Goal: Transaction & Acquisition: Purchase product/service

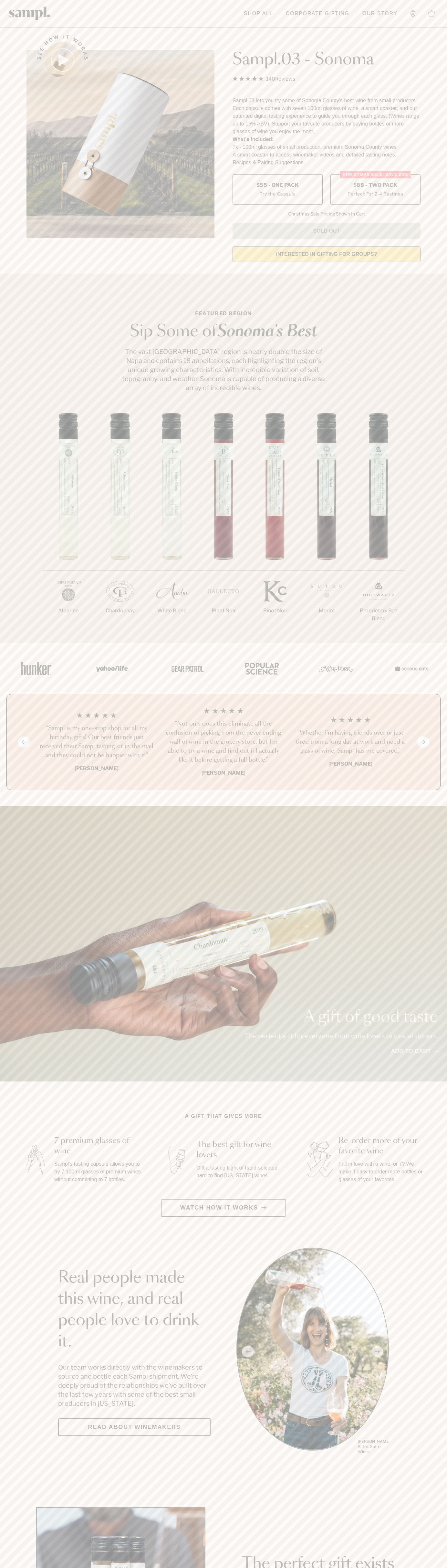
click at [375, 190] on label "Christmas SALE! Save 20% $88 - Two Pack Perfect For 2-4 Tastings" at bounding box center [375, 189] width 90 height 30
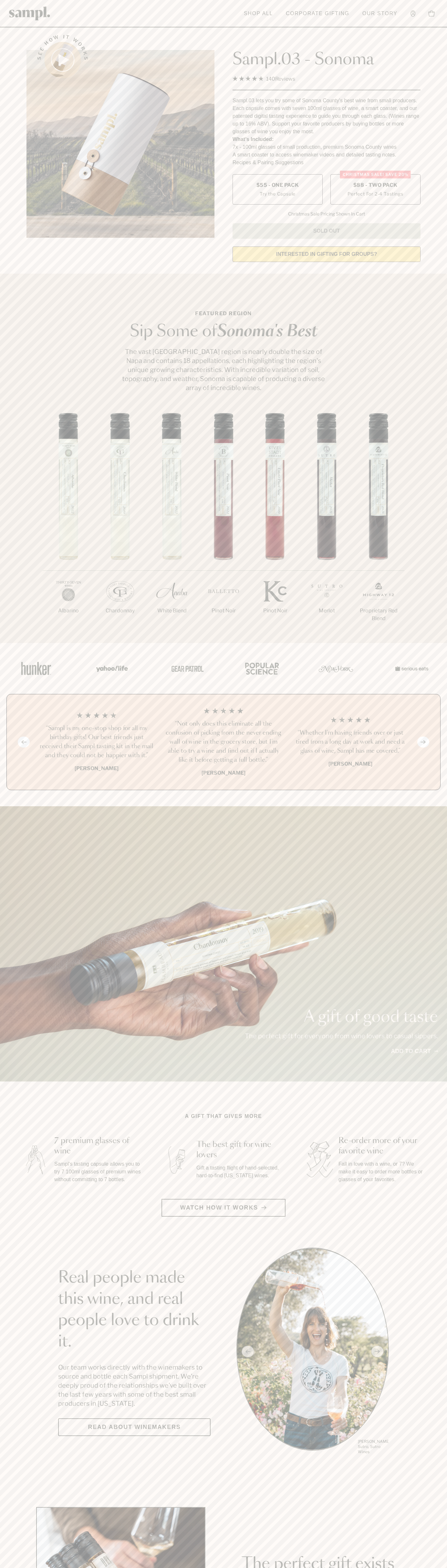
click at [224, 743] on h3 "“Not only does this eliminate all the confusion of picking from the never endin…" at bounding box center [223, 742] width 116 height 45
click at [242, 5] on header "Toggle navigation menu Shop All Corporate Gifting Our Story Account Story Shop …" at bounding box center [224, 13] width 447 height 27
click at [424, 410] on section "Featured Region Sip Some of [GEOGRAPHIC_DATA]'s Best The vast [GEOGRAPHIC_DATA]…" at bounding box center [224, 458] width 447 height 369
click at [208, 1567] on html "Skip to main content Toggle navigation menu Shop All Corporate Gifting Our Stor…" at bounding box center [224, 1513] width 447 height 3026
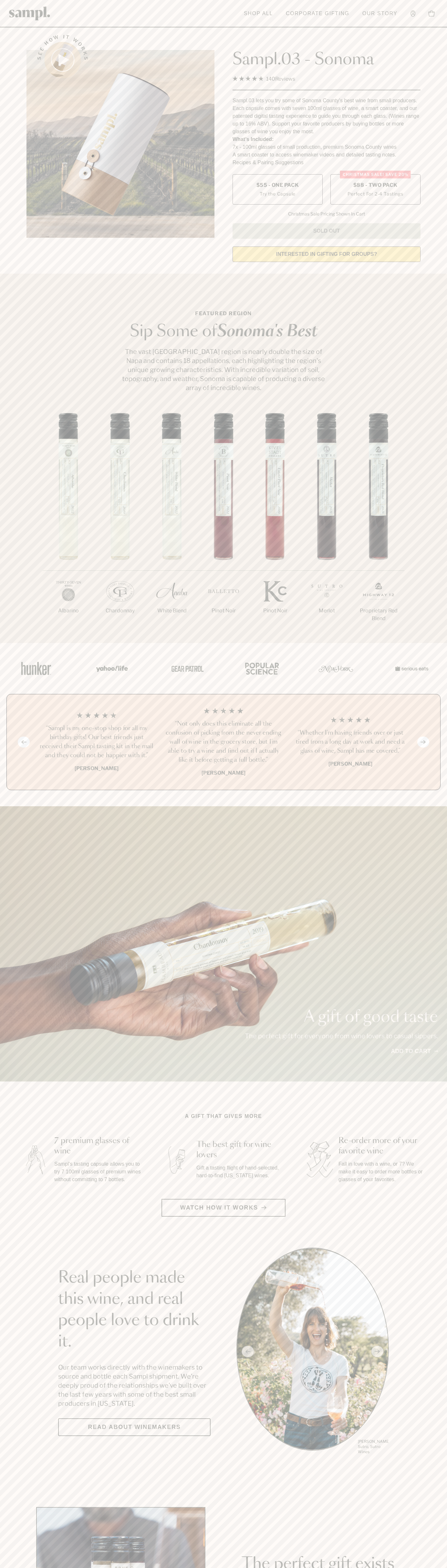
click at [1, 845] on div "A gift of good taste The perfect gift for everyone from wine lovers to casual s…" at bounding box center [224, 944] width 447 height 275
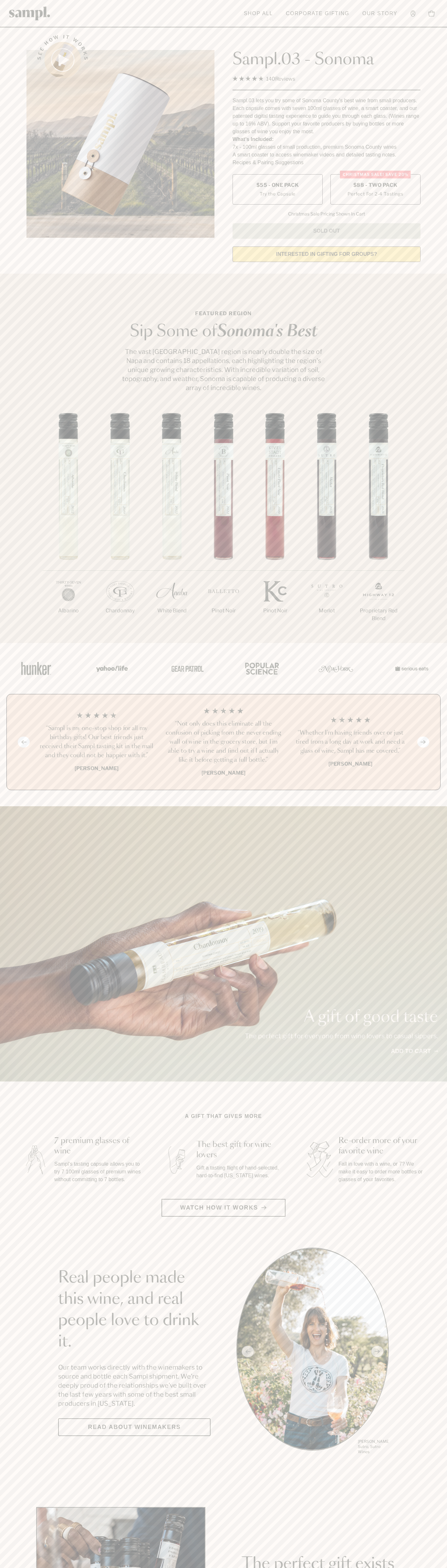
click at [375, 186] on span "$88 - Two Pack" at bounding box center [375, 185] width 44 height 7
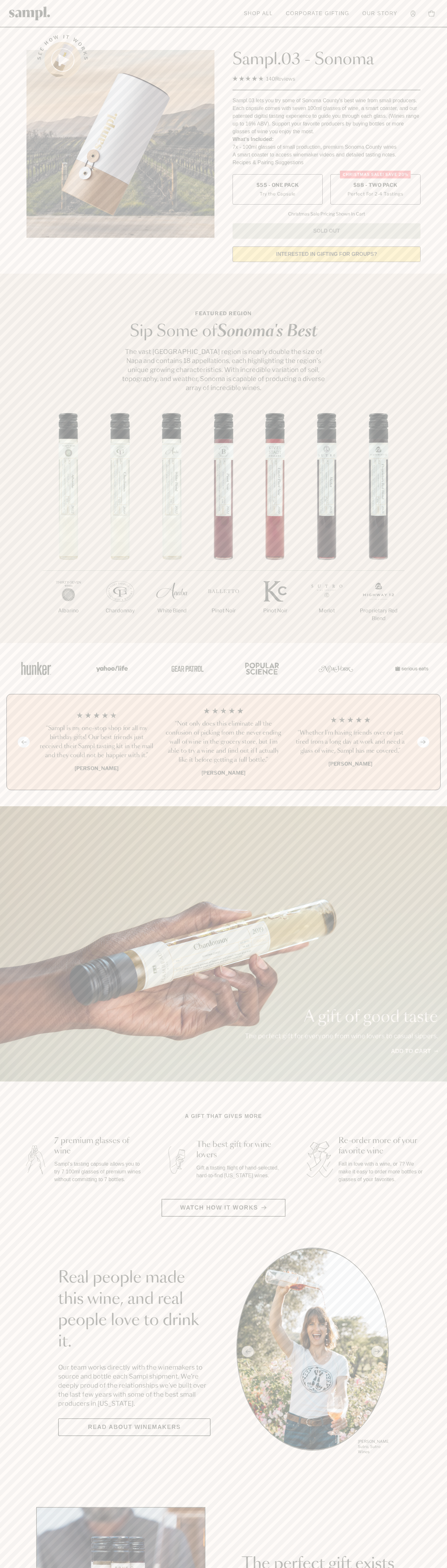
click at [224, 743] on h3 "“Not only does this eliminate all the confusion of picking from the never endin…" at bounding box center [223, 742] width 116 height 45
